Goal: Find specific page/section: Find specific page/section

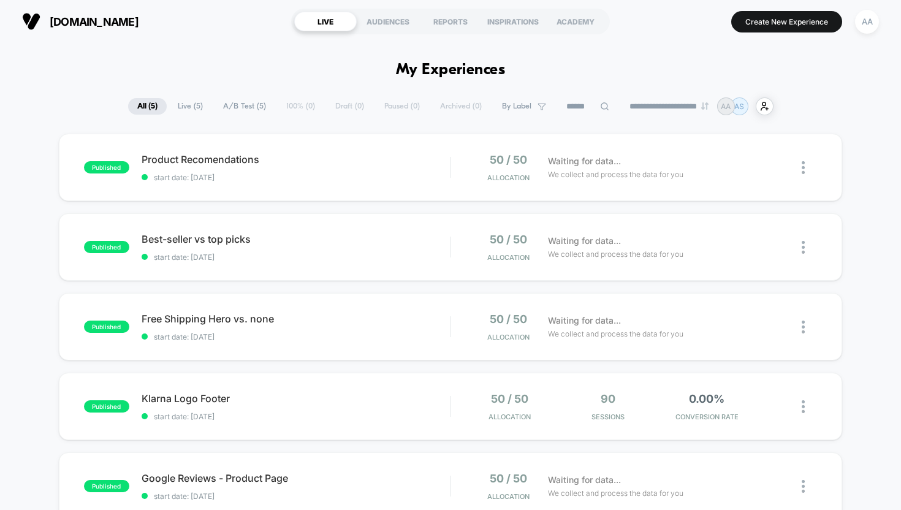
scroll to position [68, 0]
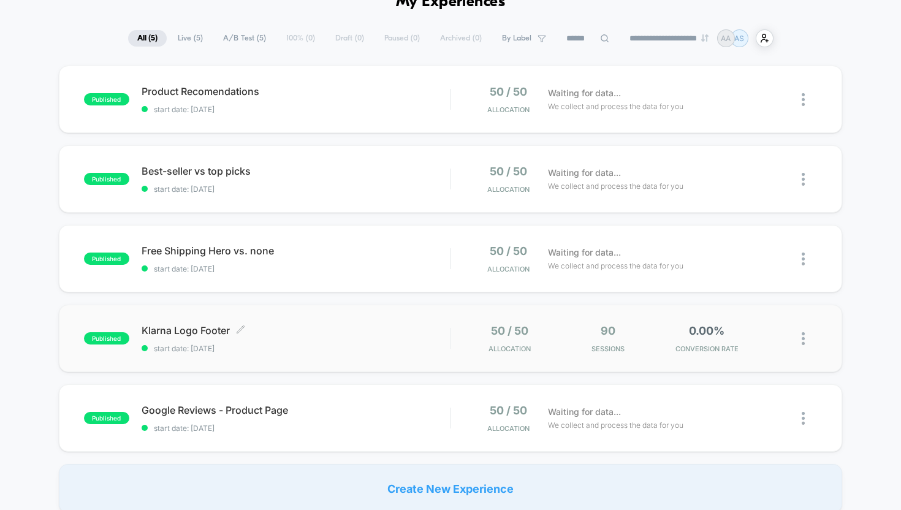
click at [197, 324] on span "Klarna Logo Footer Click to edit experience details" at bounding box center [296, 330] width 309 height 12
